Goal: Task Accomplishment & Management: Manage account settings

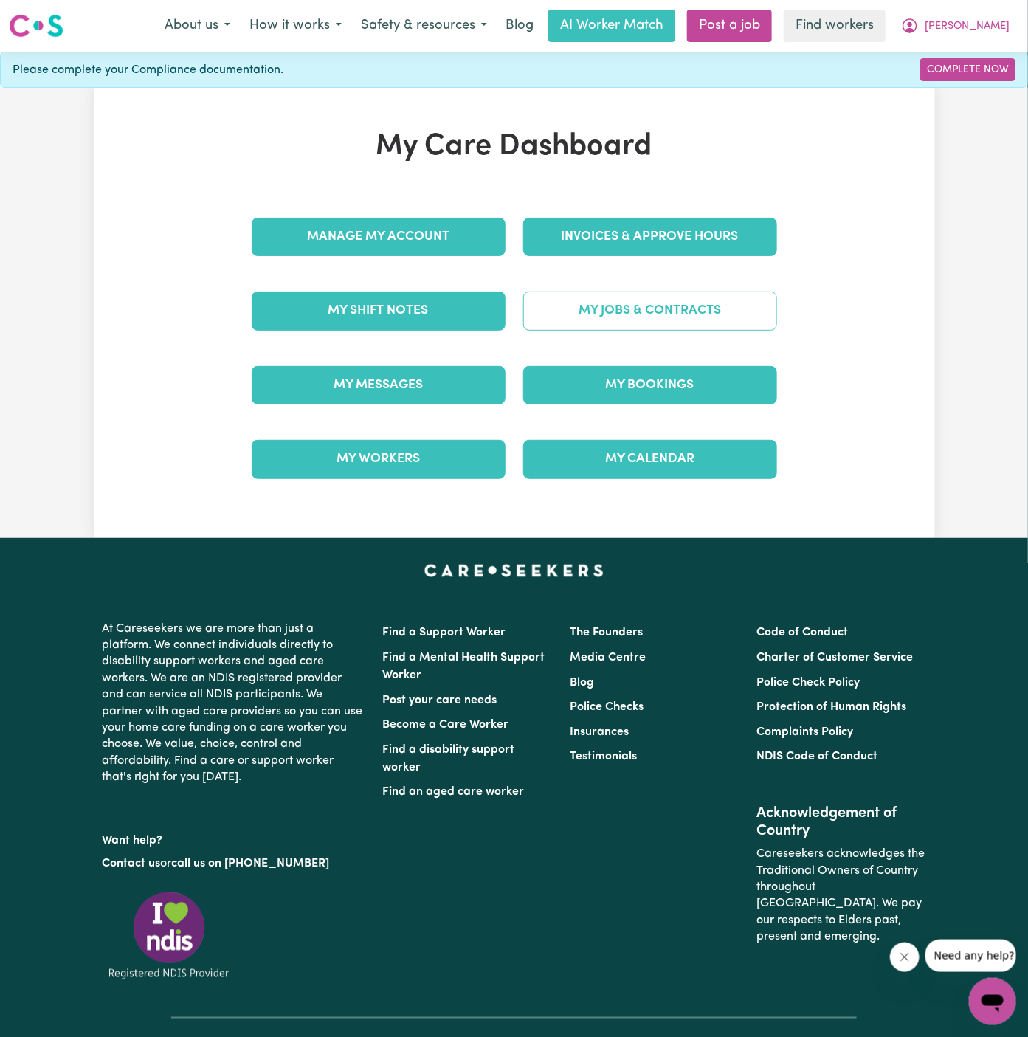
click at [667, 309] on link "My Jobs & Contracts" at bounding box center [650, 311] width 254 height 38
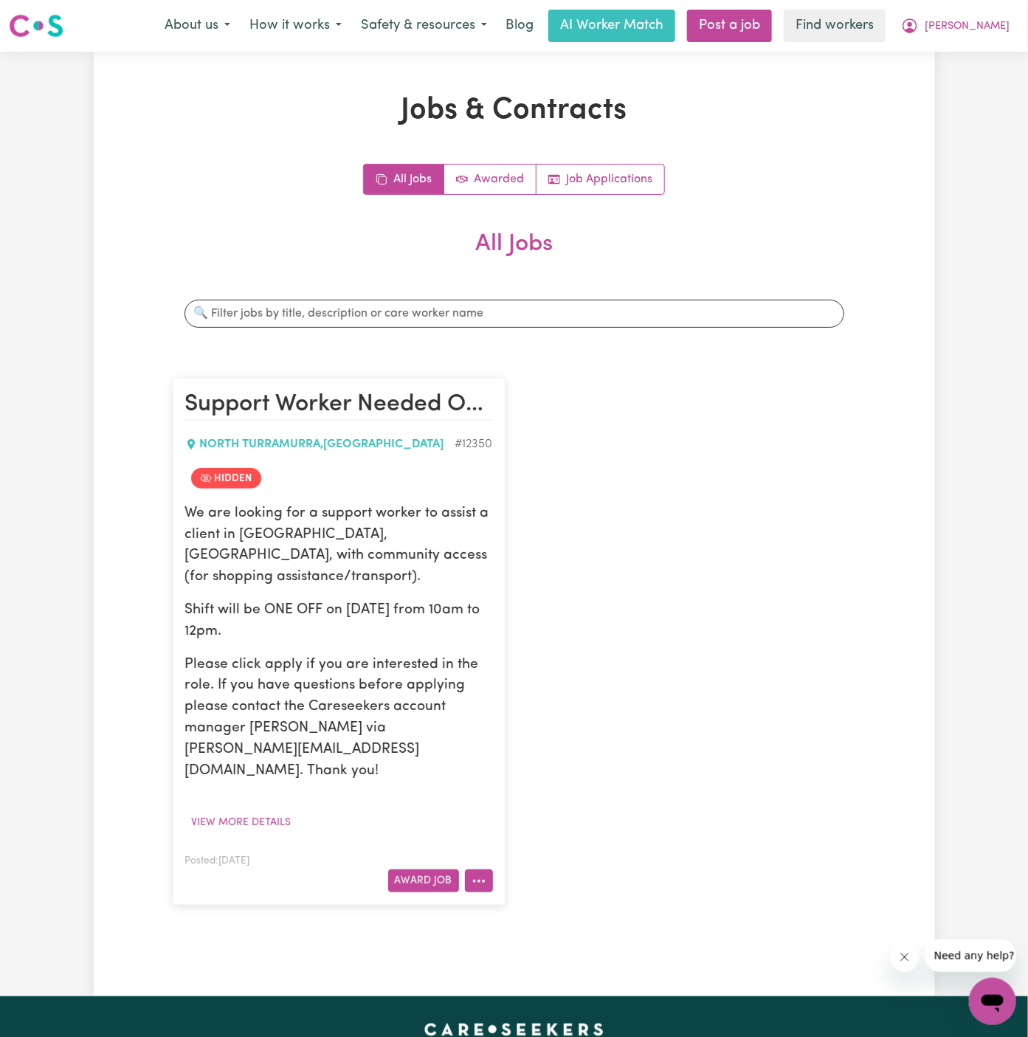
click at [481, 874] on icon "More options" at bounding box center [479, 881] width 15 height 15
click at [546, 685] on link "View/Edit Contract" at bounding box center [537, 700] width 143 height 30
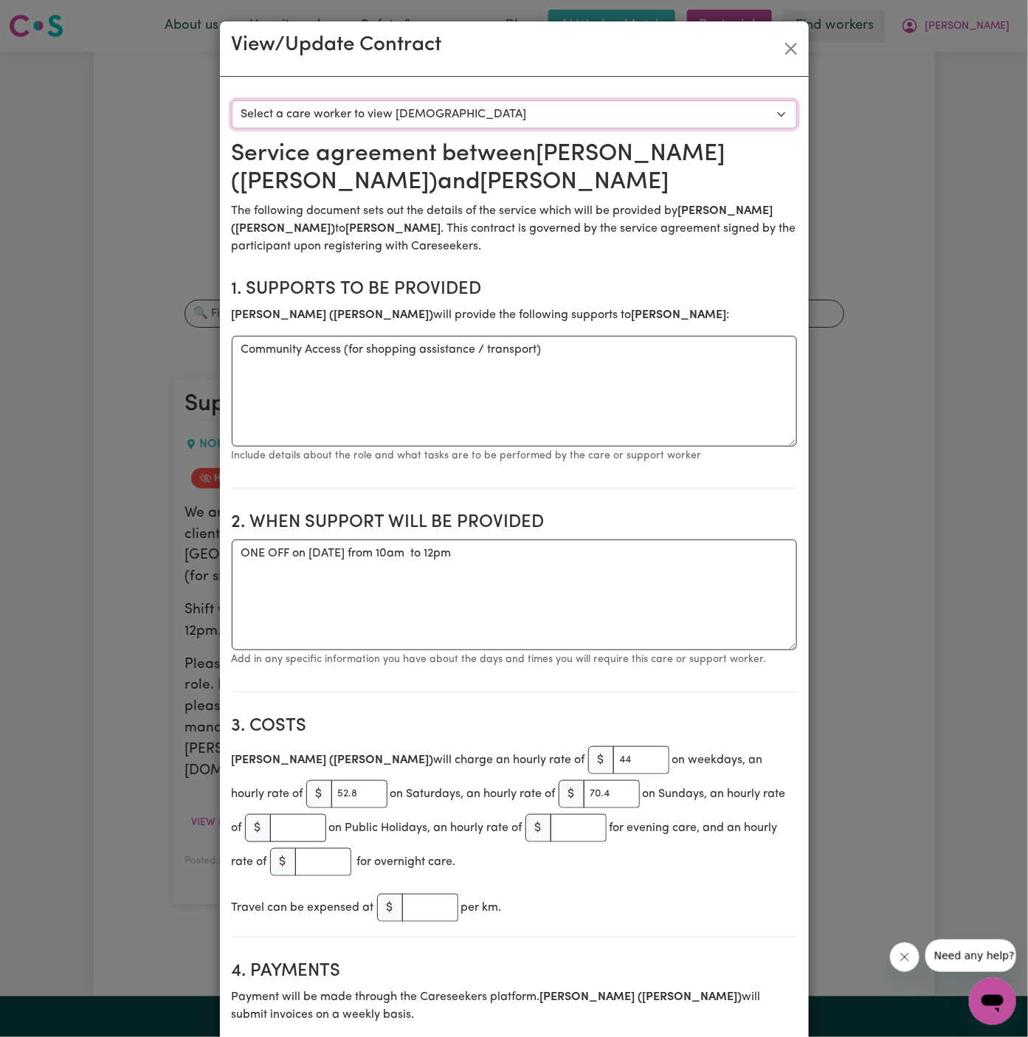
click at [467, 116] on select "Select a care worker to view [DEMOGRAPHIC_DATA] #9116 - [PERSON_NAME] ([PERSON_…" at bounding box center [515, 114] width 566 height 28
click at [790, 55] on button "Close" at bounding box center [792, 49] width 24 height 24
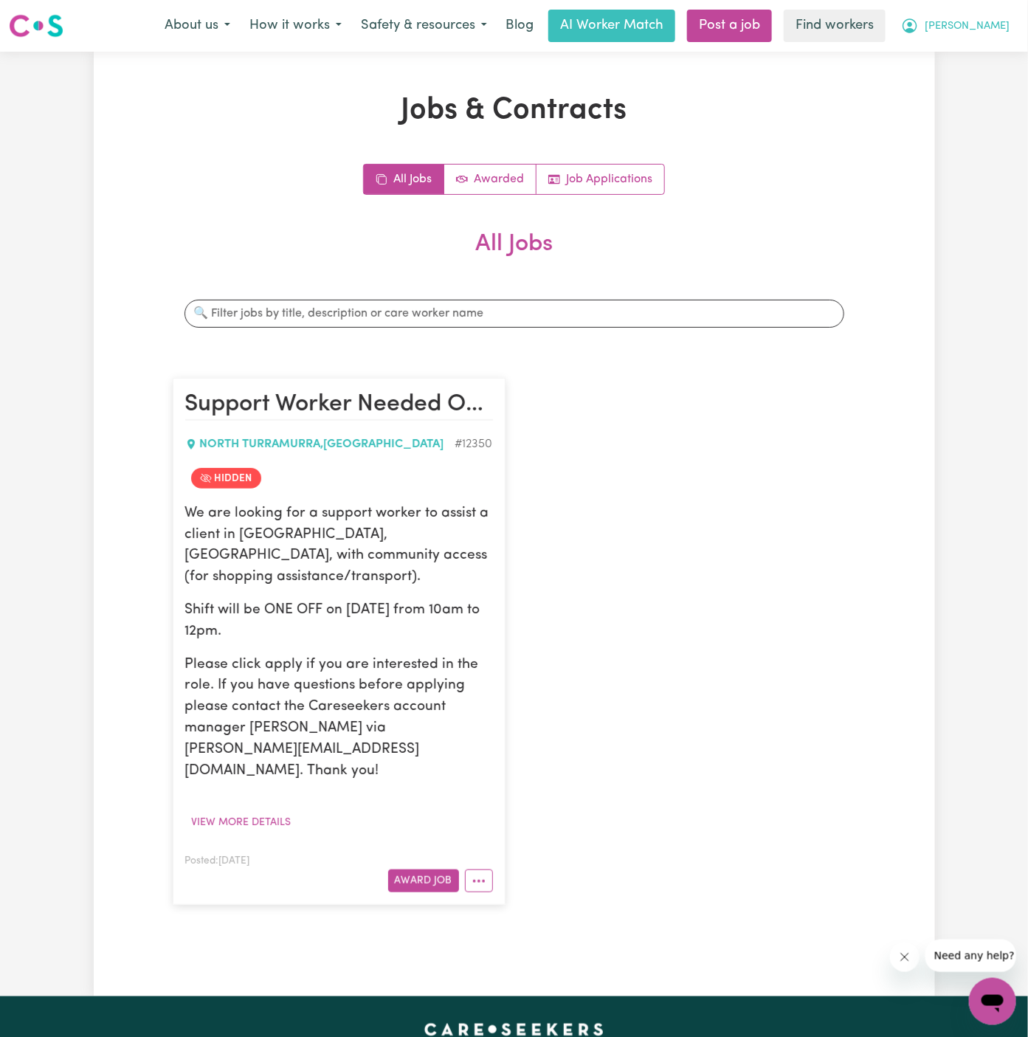
click at [1008, 29] on span "[PERSON_NAME]" at bounding box center [967, 26] width 85 height 16
click at [993, 62] on link "My Dashboard" at bounding box center [960, 58] width 117 height 28
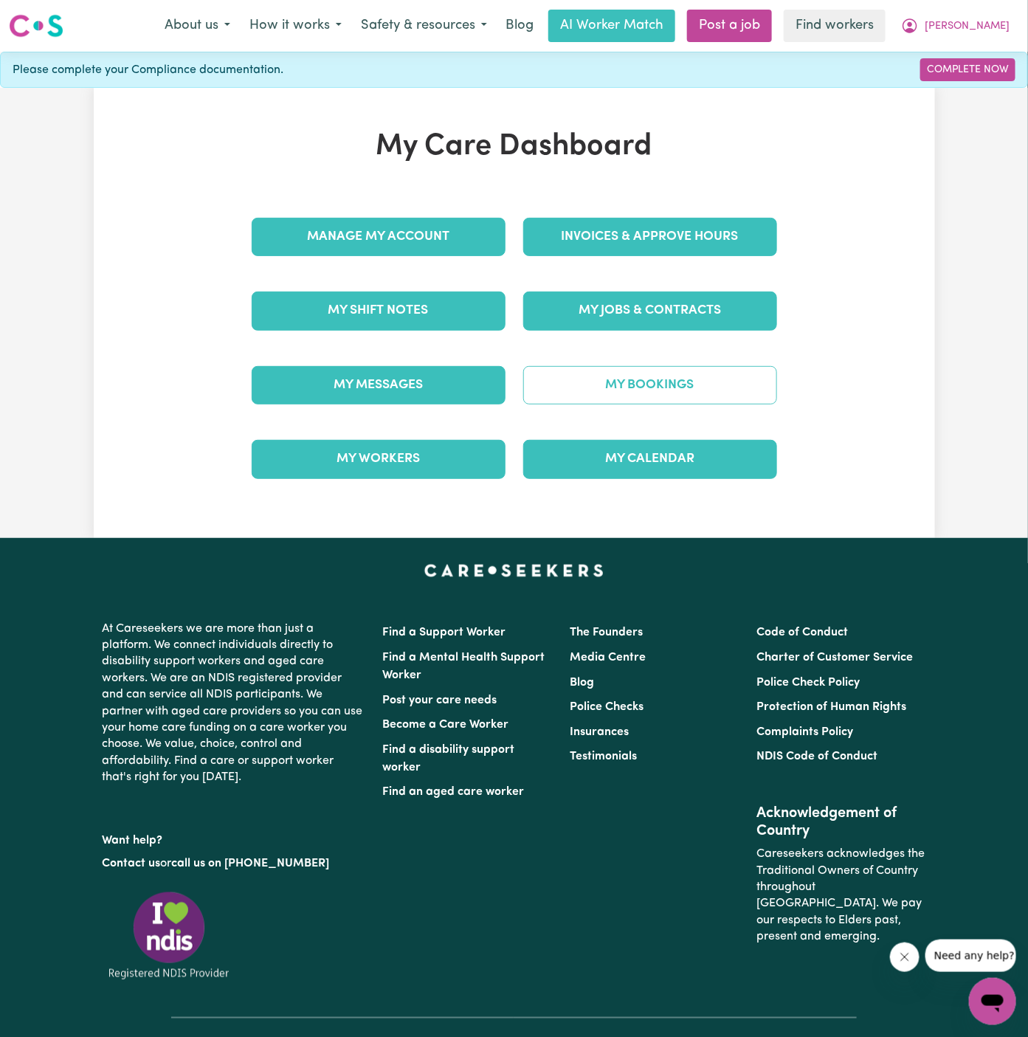
click at [607, 369] on link "My Bookings" at bounding box center [650, 385] width 254 height 38
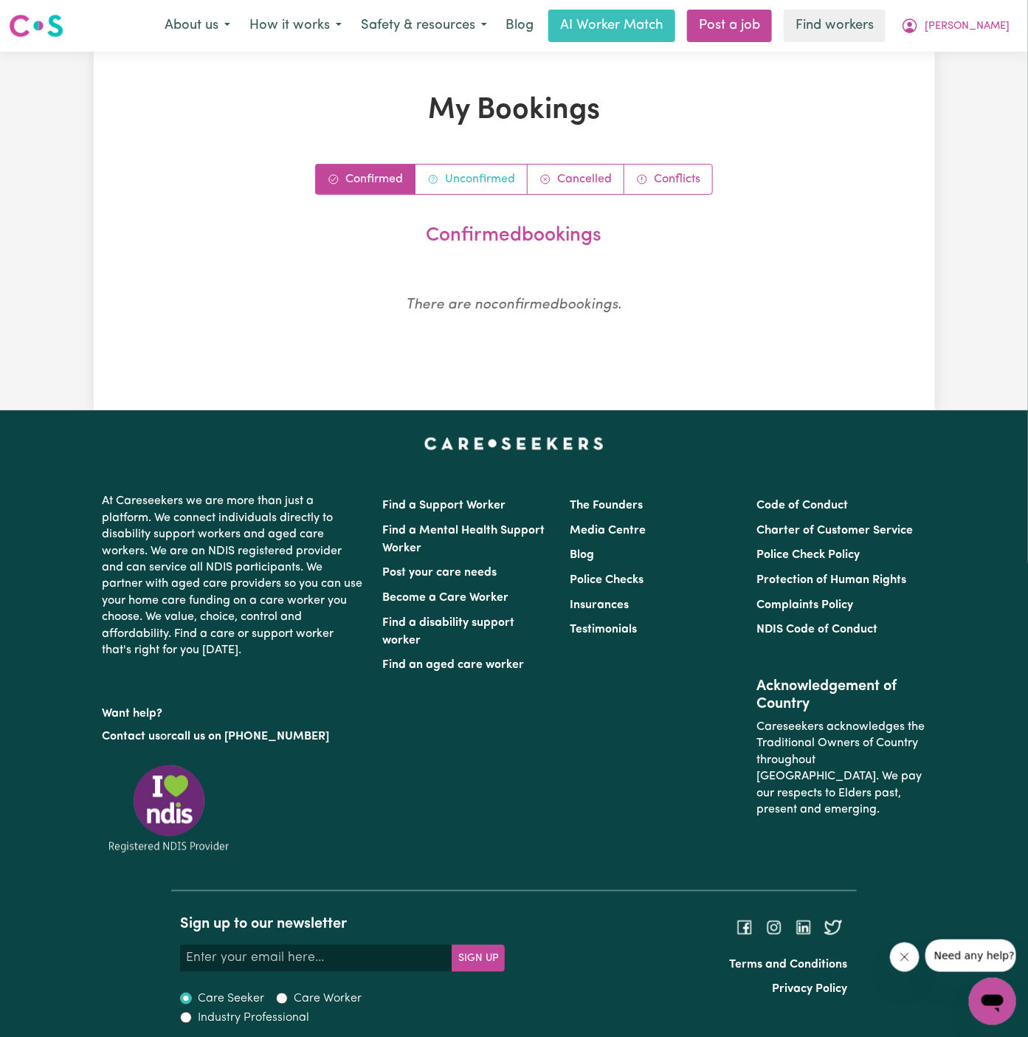
click at [490, 176] on link "Unconfirmed" at bounding box center [472, 180] width 112 height 30
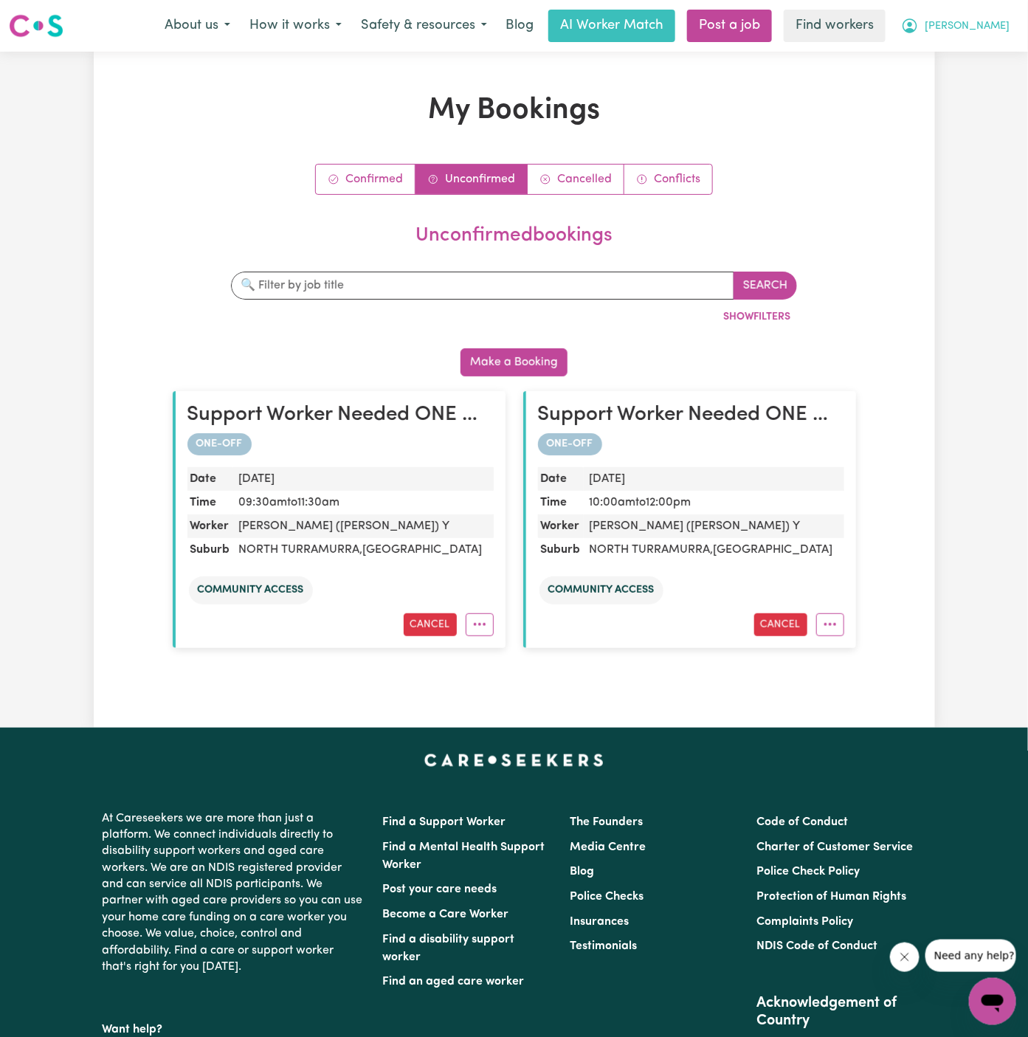
click at [997, 26] on span "[PERSON_NAME]" at bounding box center [967, 26] width 85 height 16
click at [997, 51] on link "My Dashboard" at bounding box center [960, 58] width 117 height 28
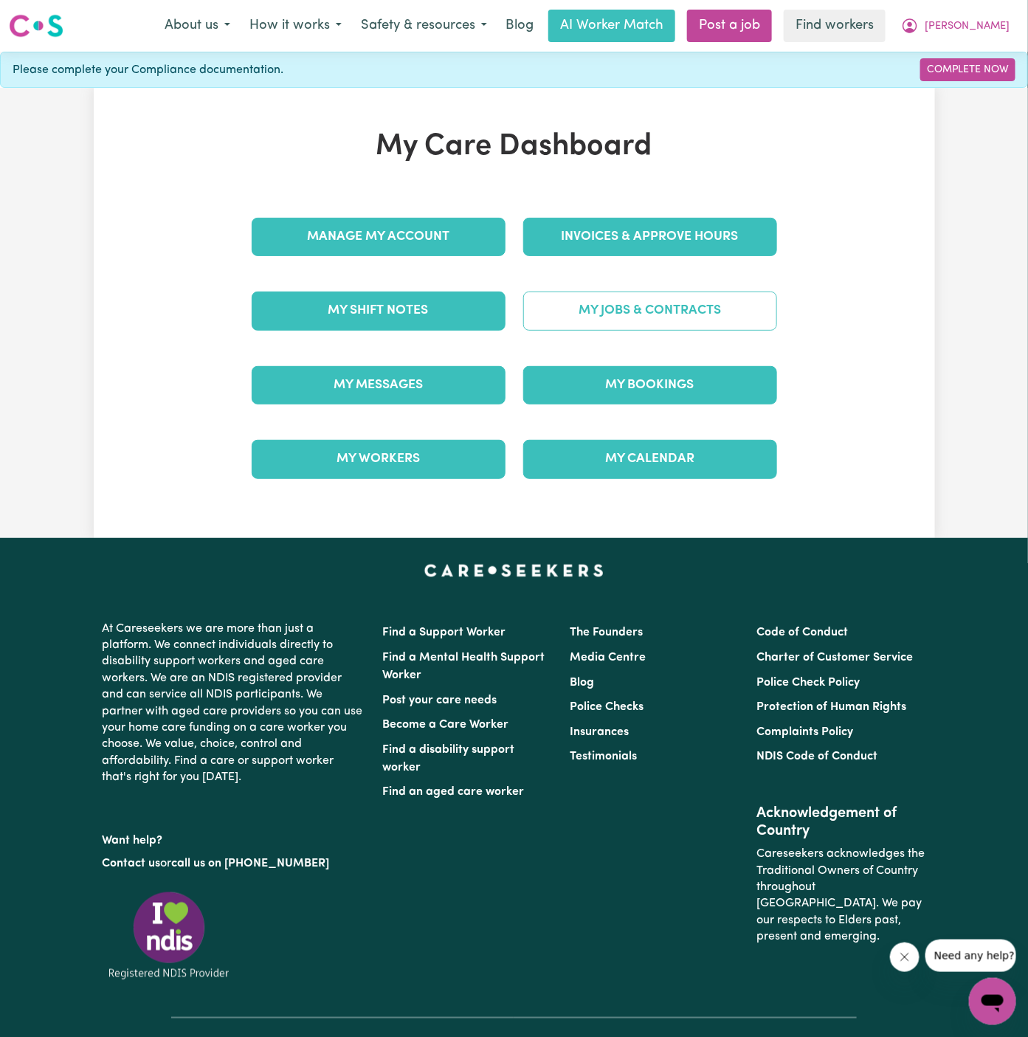
click at [645, 298] on link "My Jobs & Contracts" at bounding box center [650, 311] width 254 height 38
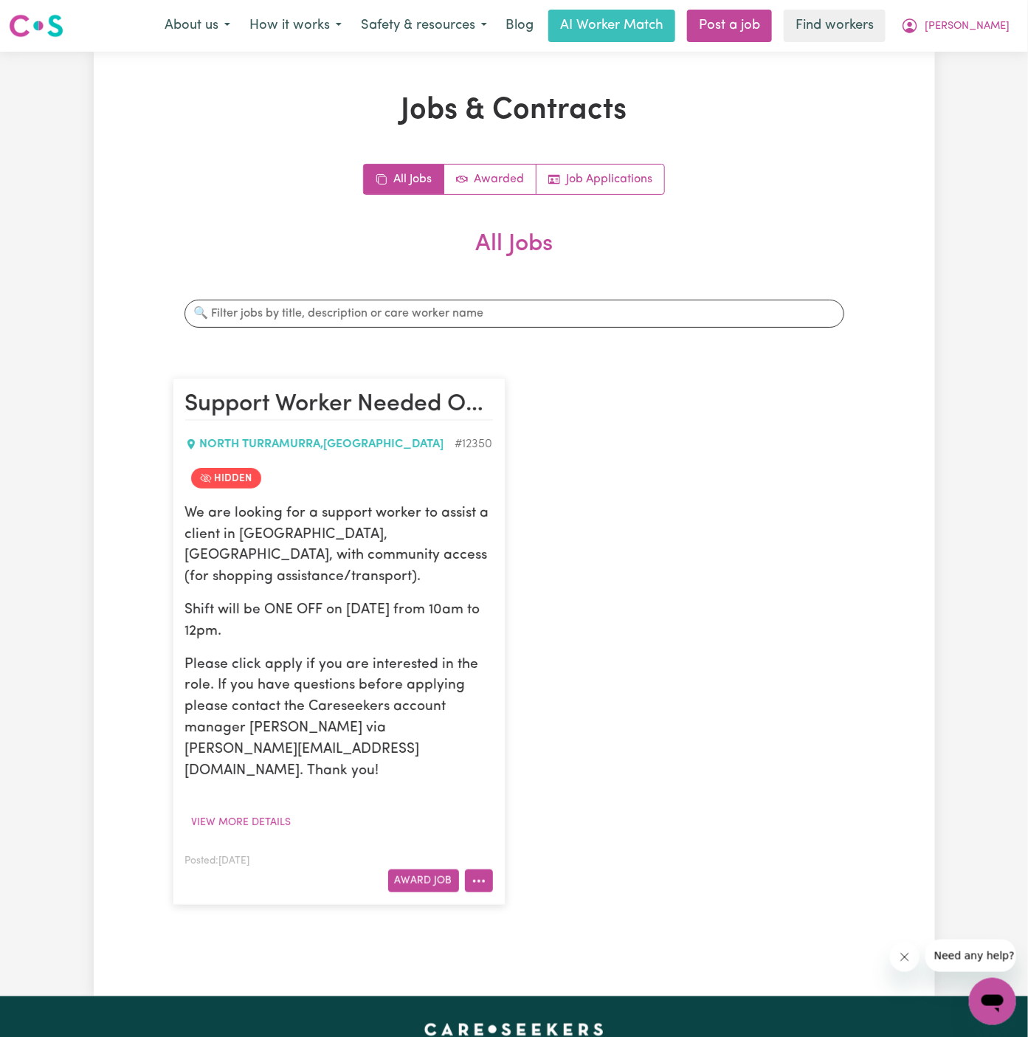
click at [484, 874] on icon "More options" at bounding box center [479, 881] width 15 height 15
click at [560, 685] on link "View/Edit Contract" at bounding box center [537, 700] width 143 height 30
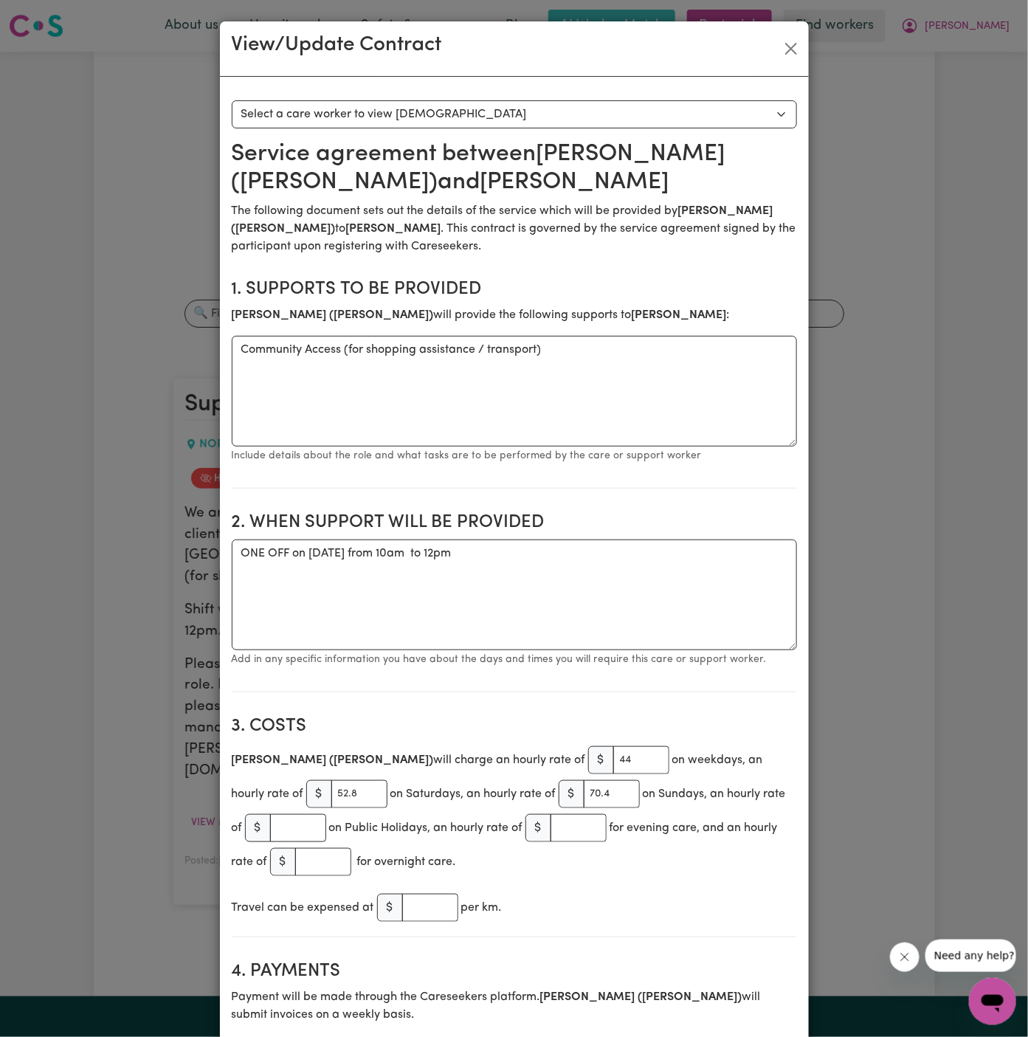
click at [378, 107] on select "Select a care worker to view [DEMOGRAPHIC_DATA] #9116 - [PERSON_NAME] ([PERSON_…" at bounding box center [515, 114] width 566 height 28
click at [791, 46] on button "Close" at bounding box center [792, 49] width 24 height 24
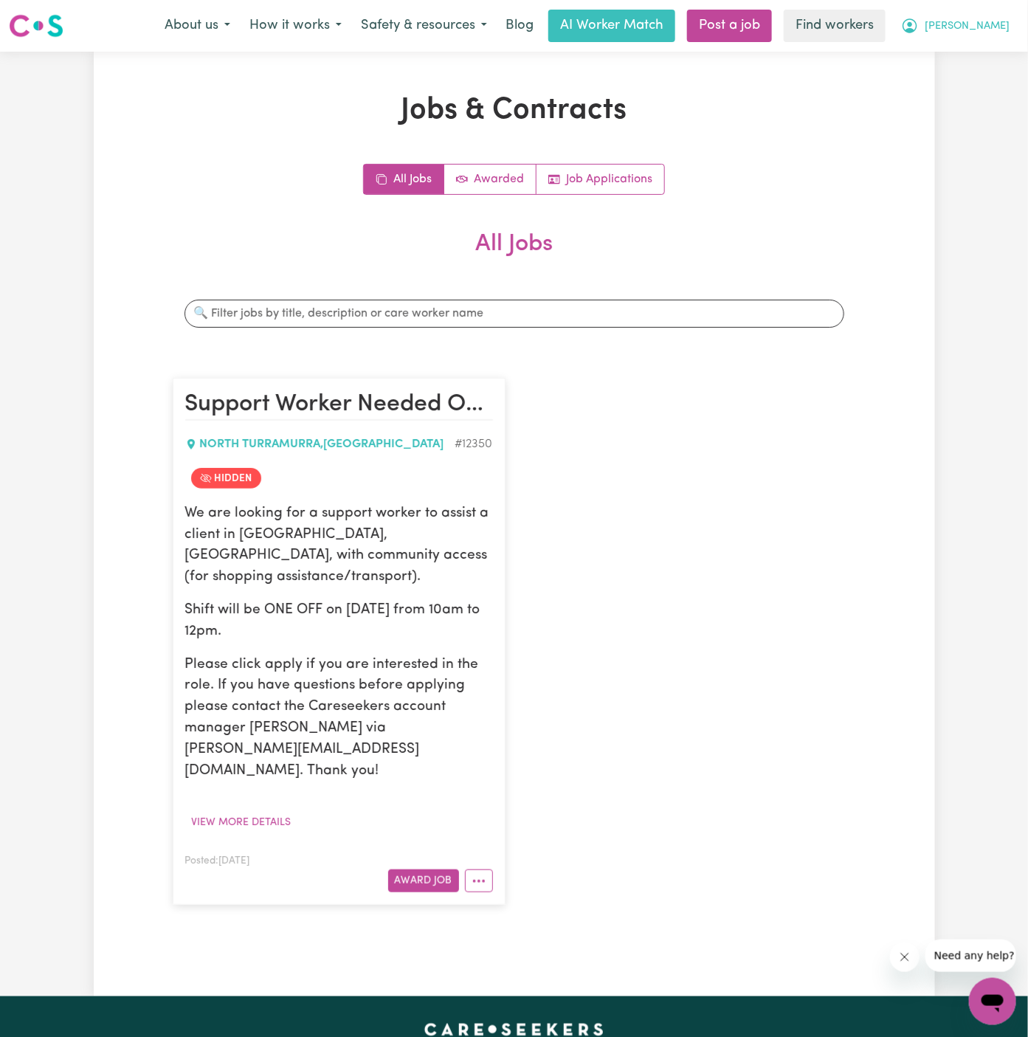
click at [992, 26] on span "[PERSON_NAME]" at bounding box center [967, 26] width 85 height 16
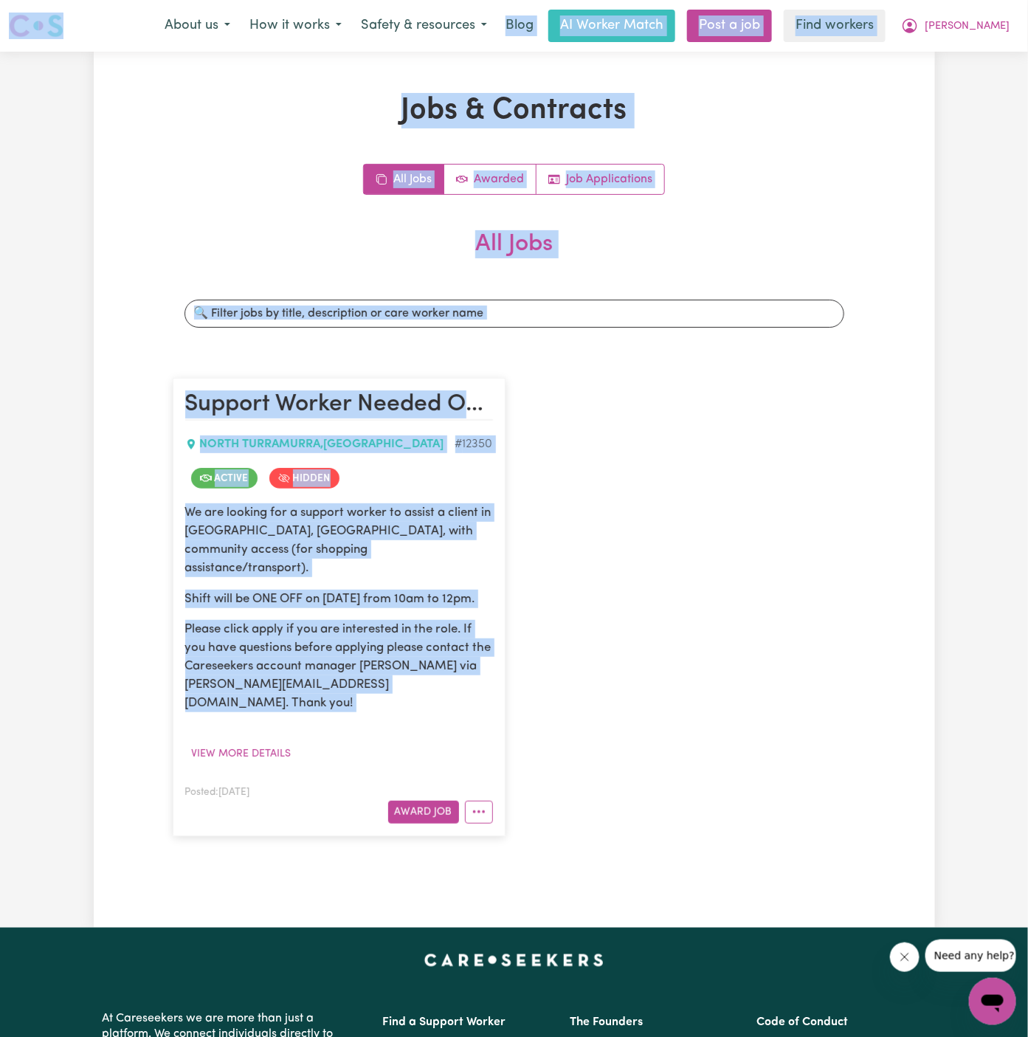
drag, startPoint x: 465, startPoint y: 704, endPoint x: 120, endPoint y: -76, distance: 852.5
click at [120, 0] on html "Menu About us How it works Safety & resources Blog AI Worker Match Post a job F…" at bounding box center [514, 781] width 1028 height 1563
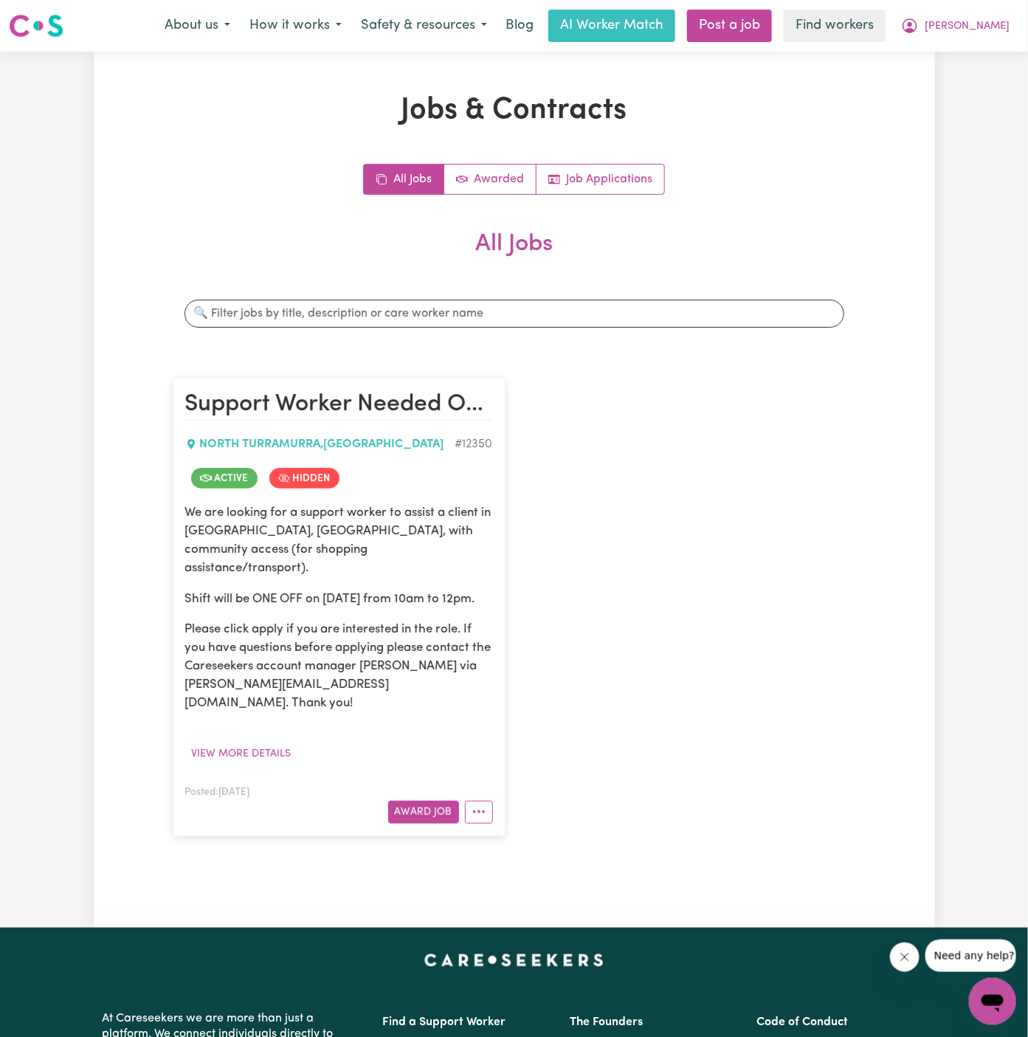
click at [988, 51] on nav "Menu About us How it works Safety & resources Blog AI Worker Match Post a job F…" at bounding box center [514, 26] width 1028 height 52
click at [994, 30] on span "[PERSON_NAME]" at bounding box center [967, 26] width 85 height 16
click at [982, 72] on link "Logout" at bounding box center [960, 85] width 117 height 28
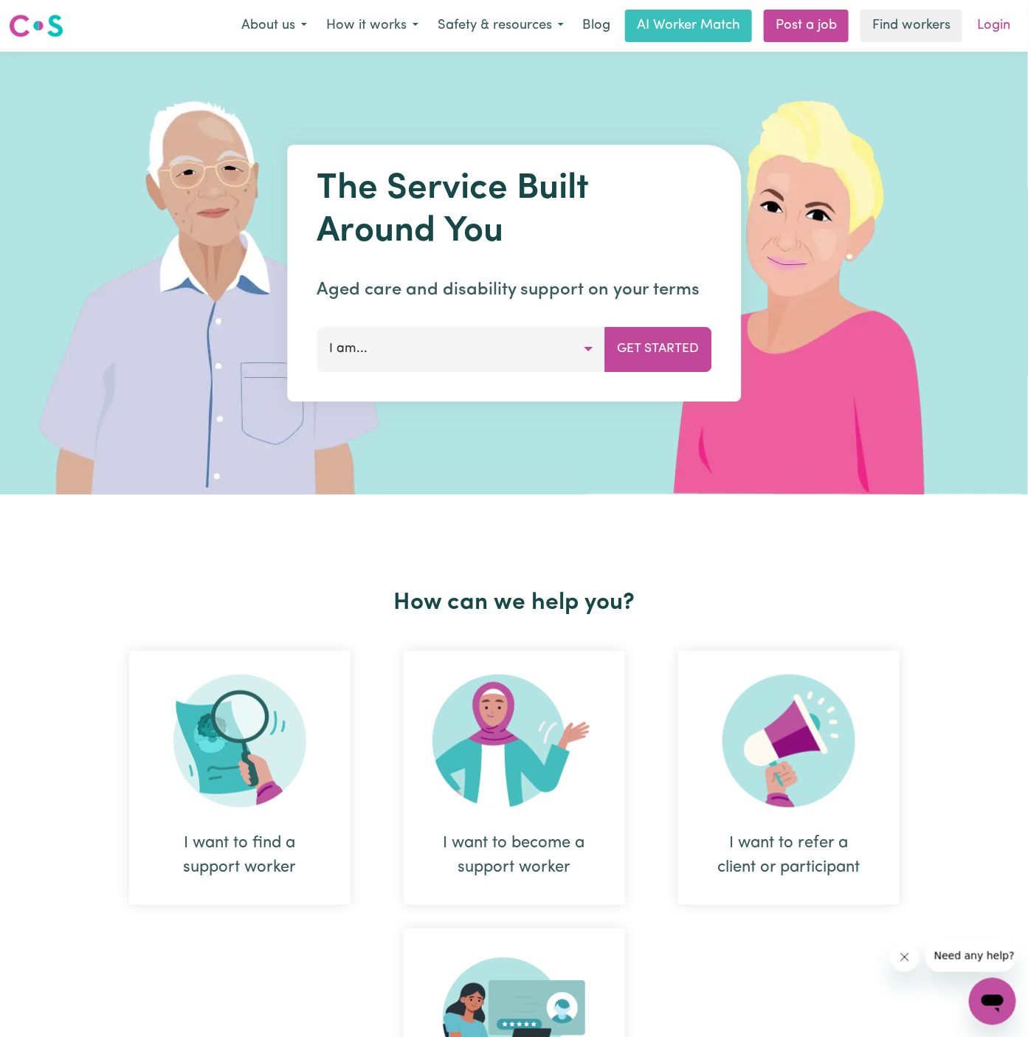
click at [1007, 19] on link "Login" at bounding box center [994, 26] width 51 height 32
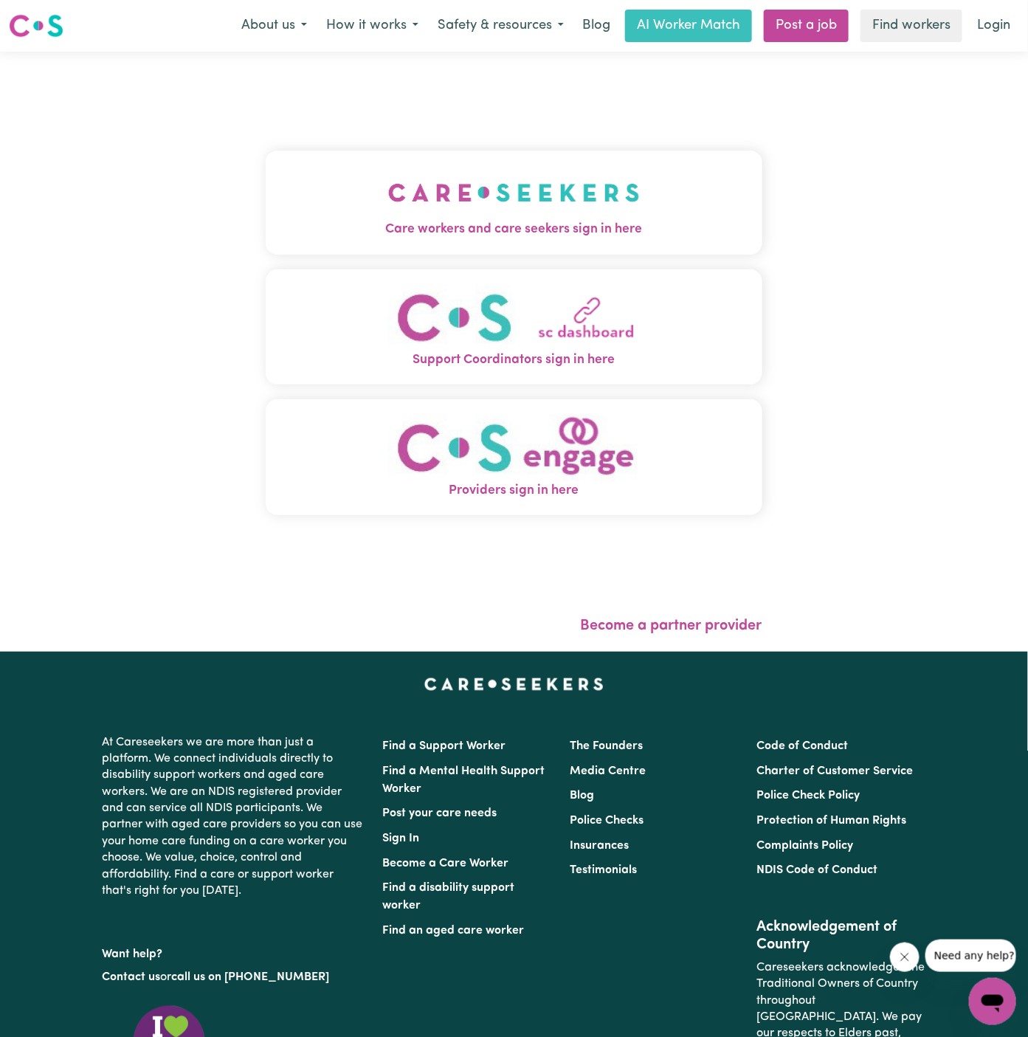
click at [447, 201] on img "Care workers and care seekers sign in here" at bounding box center [514, 192] width 252 height 55
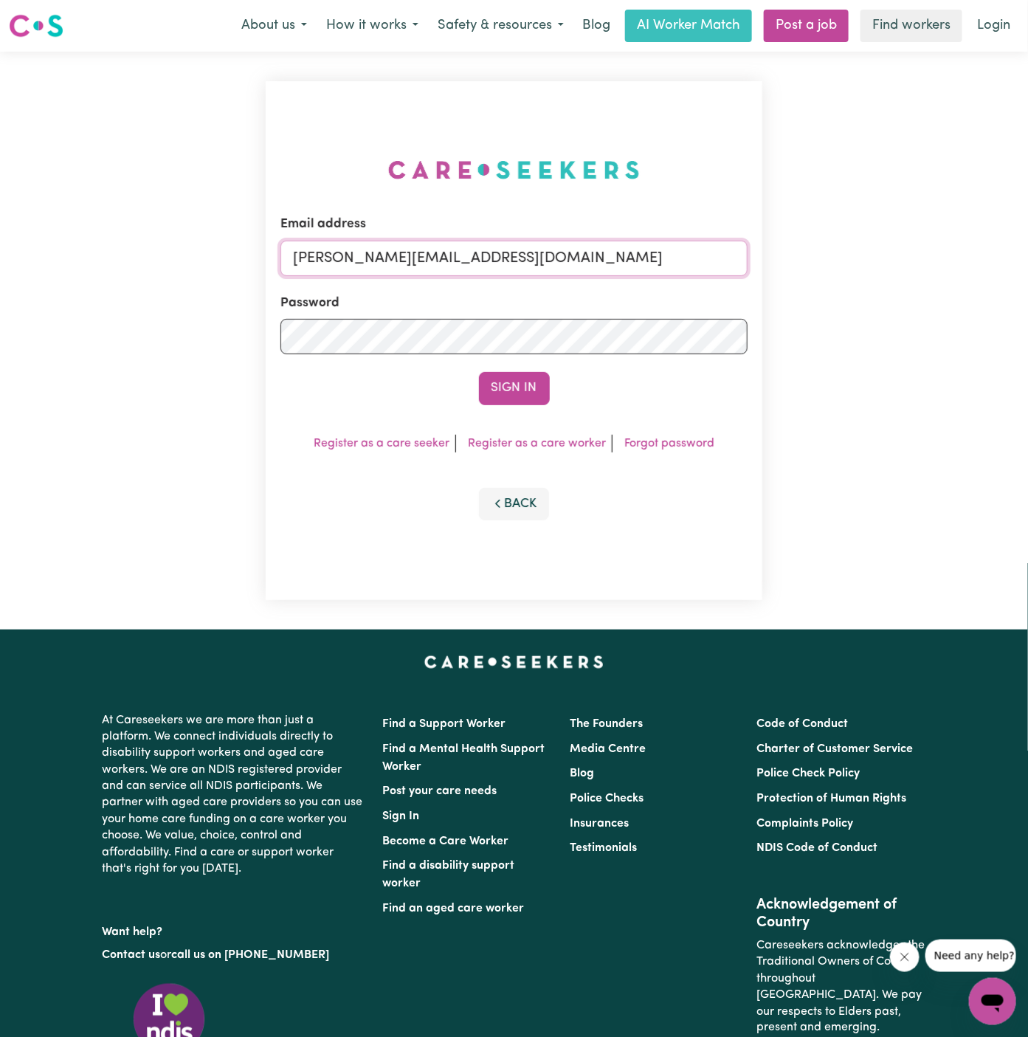
click at [587, 250] on input "dyan@careseekers.com.au" at bounding box center [514, 258] width 467 height 35
drag, startPoint x: 368, startPoint y: 261, endPoint x: 1155, endPoint y: 267, distance: 787.0
click at [1028, 267] on html "Menu About us How it works Safety & resources Blog AI Worker Match Post a job F…" at bounding box center [514, 632] width 1028 height 1265
type input "superuser~NatashaPIC@careseekers.com.au"
click at [530, 394] on button "Sign In" at bounding box center [514, 388] width 71 height 32
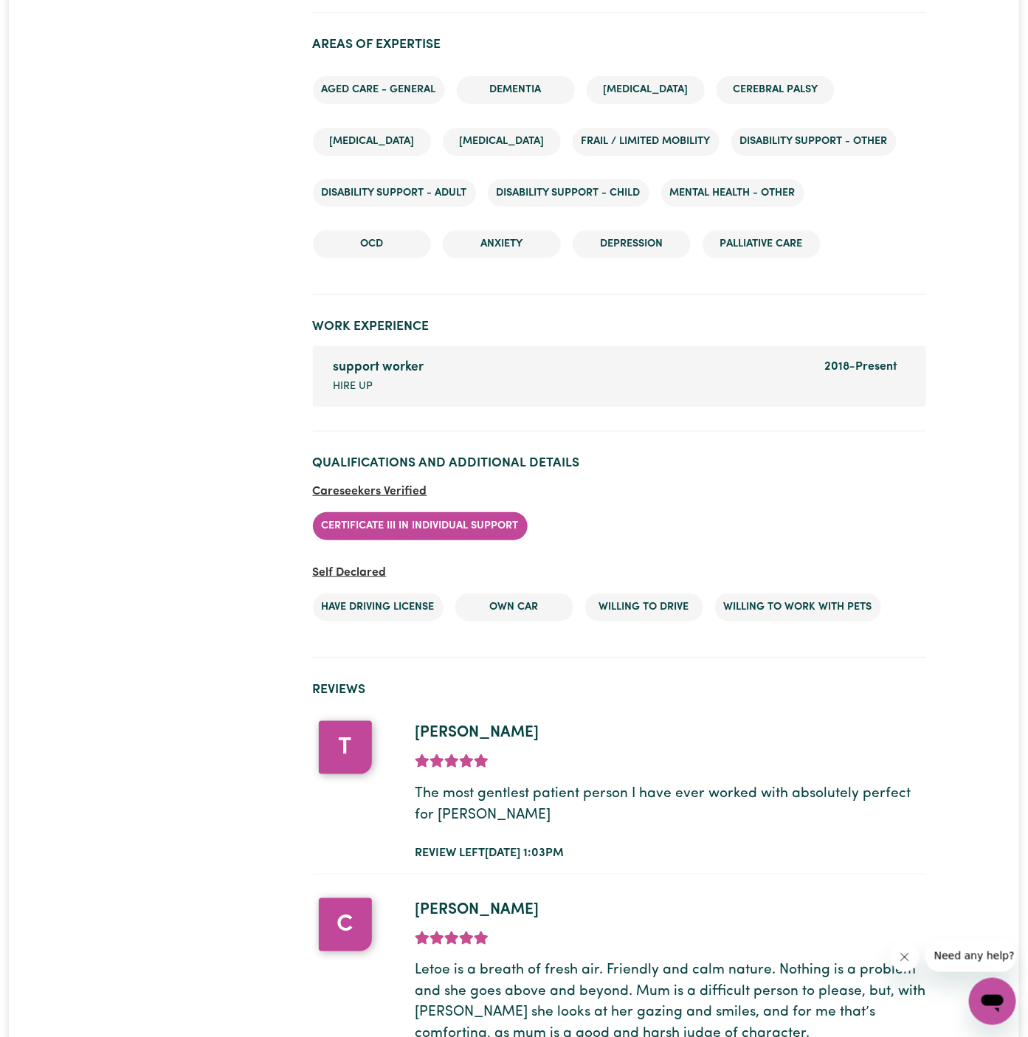
scroll to position [2157, 0]
